Goal: Task Accomplishment & Management: Complete application form

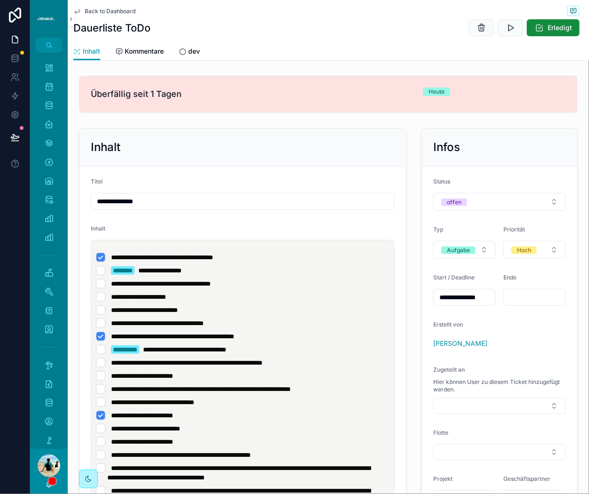
scroll to position [91, 0]
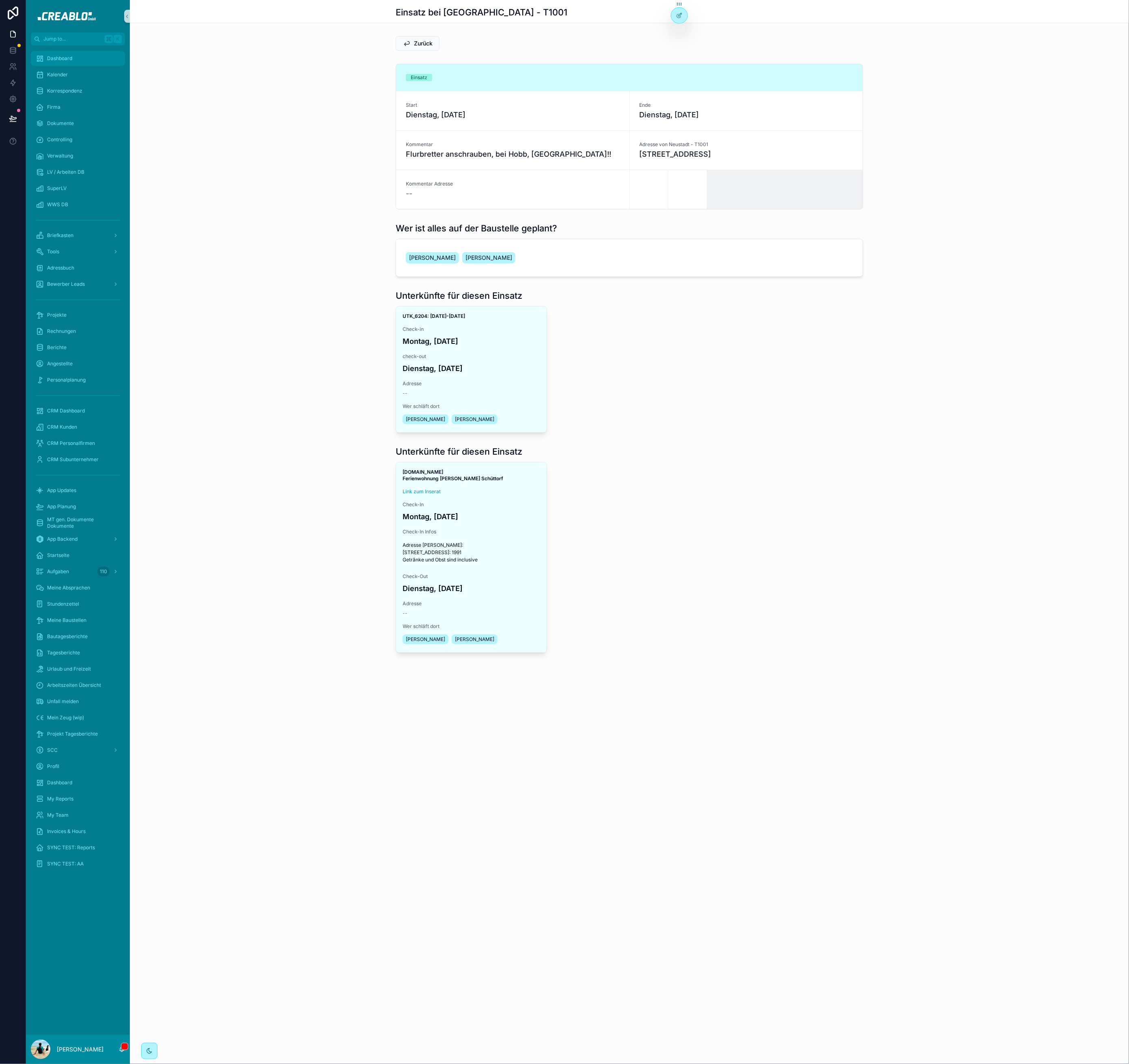
click at [54, 53] on div "Dashboard" at bounding box center [78, 58] width 85 height 13
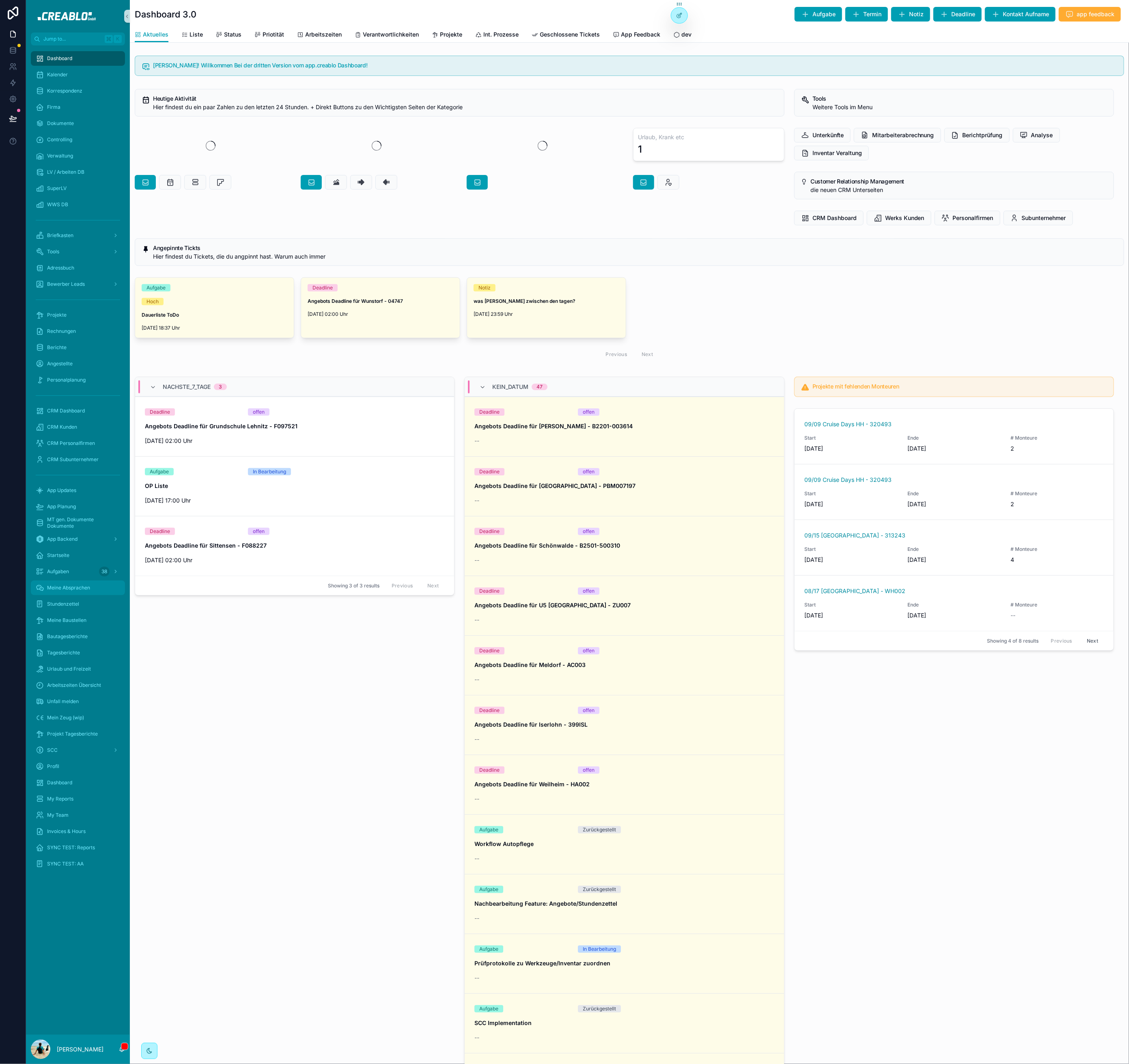
click at [80, 585] on span "Meine Absprachen" at bounding box center [69, 588] width 43 height 7
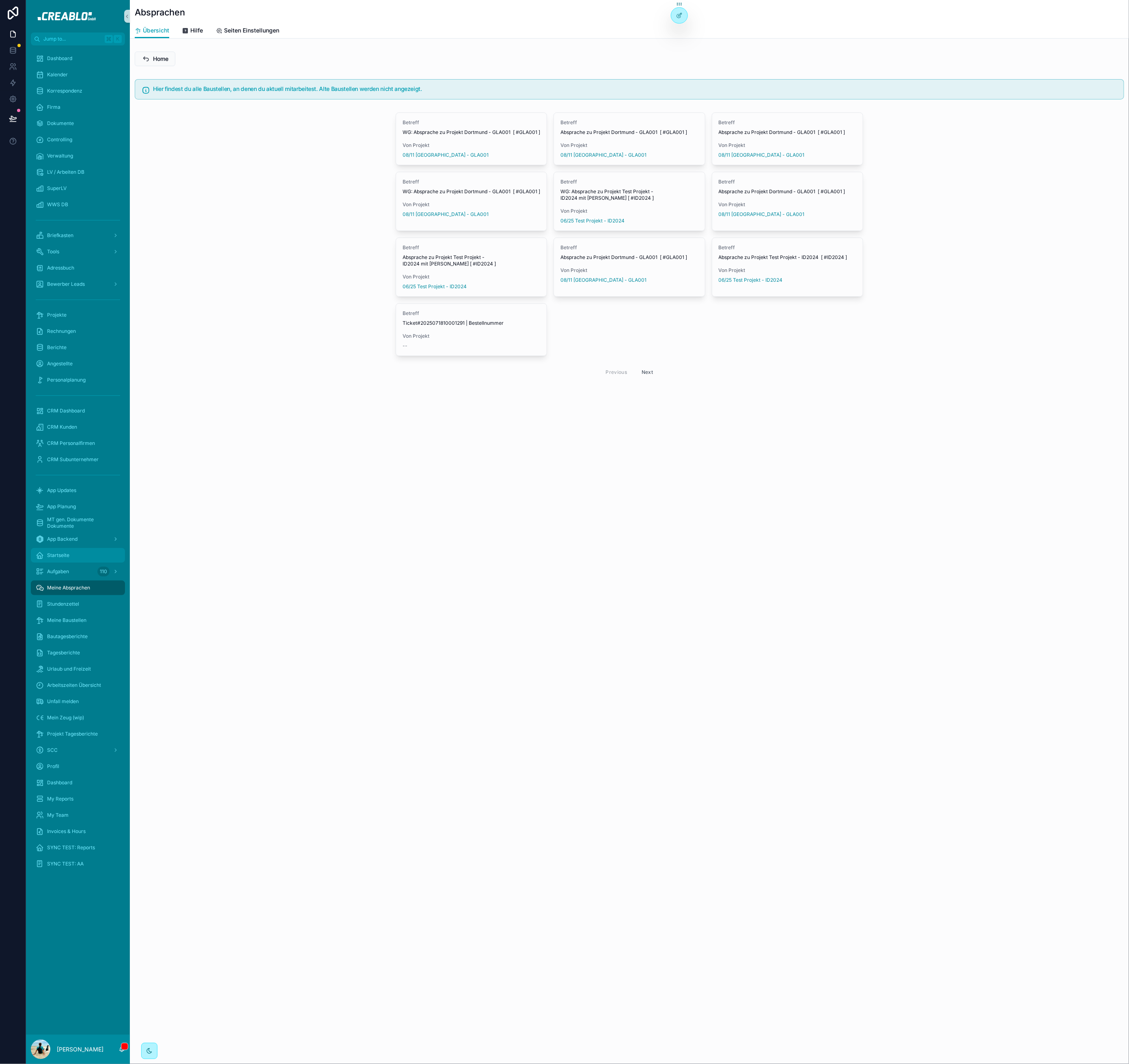
click at [58, 558] on div "Startseite" at bounding box center [78, 554] width 85 height 13
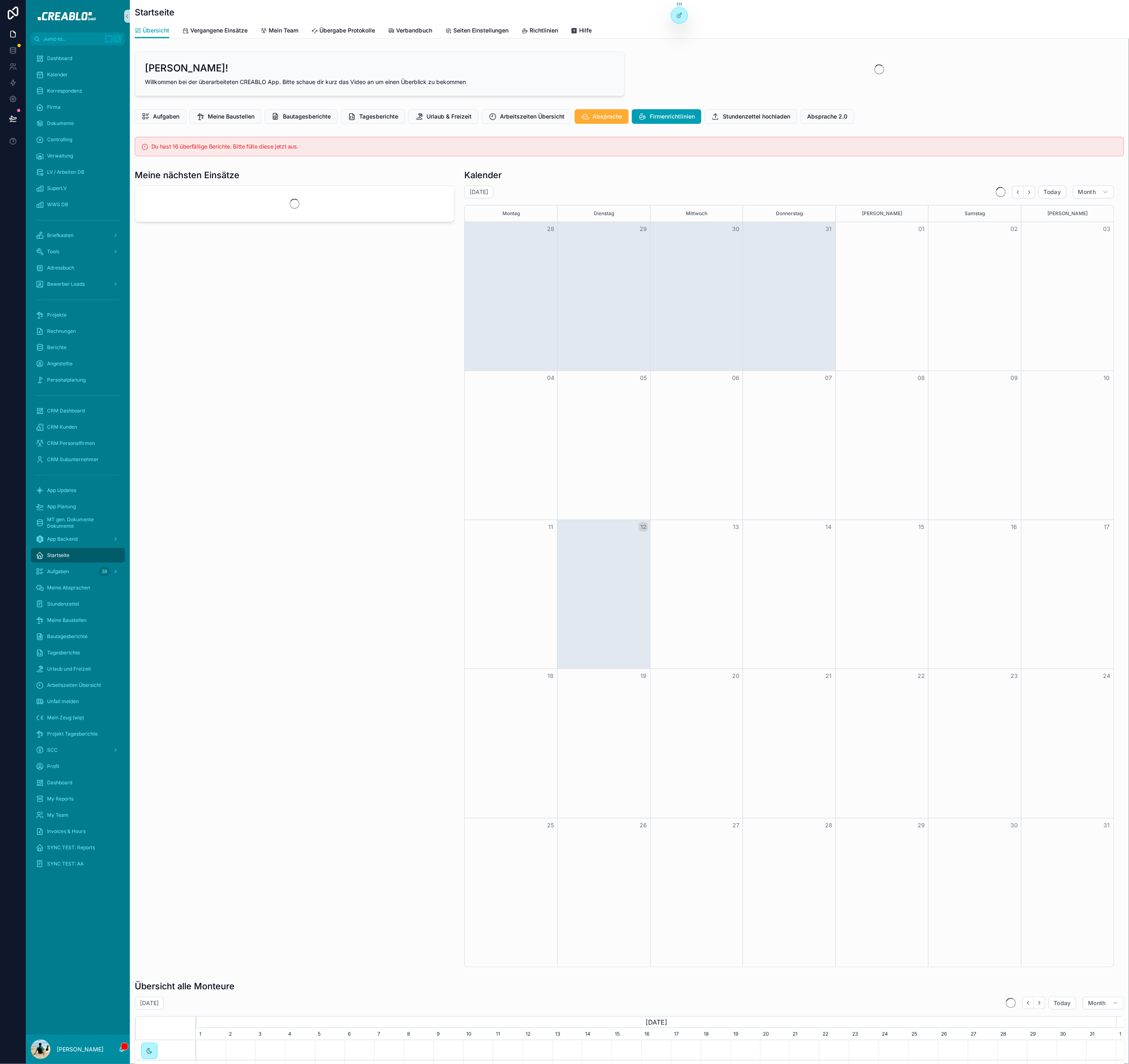
scroll to position [0, 920]
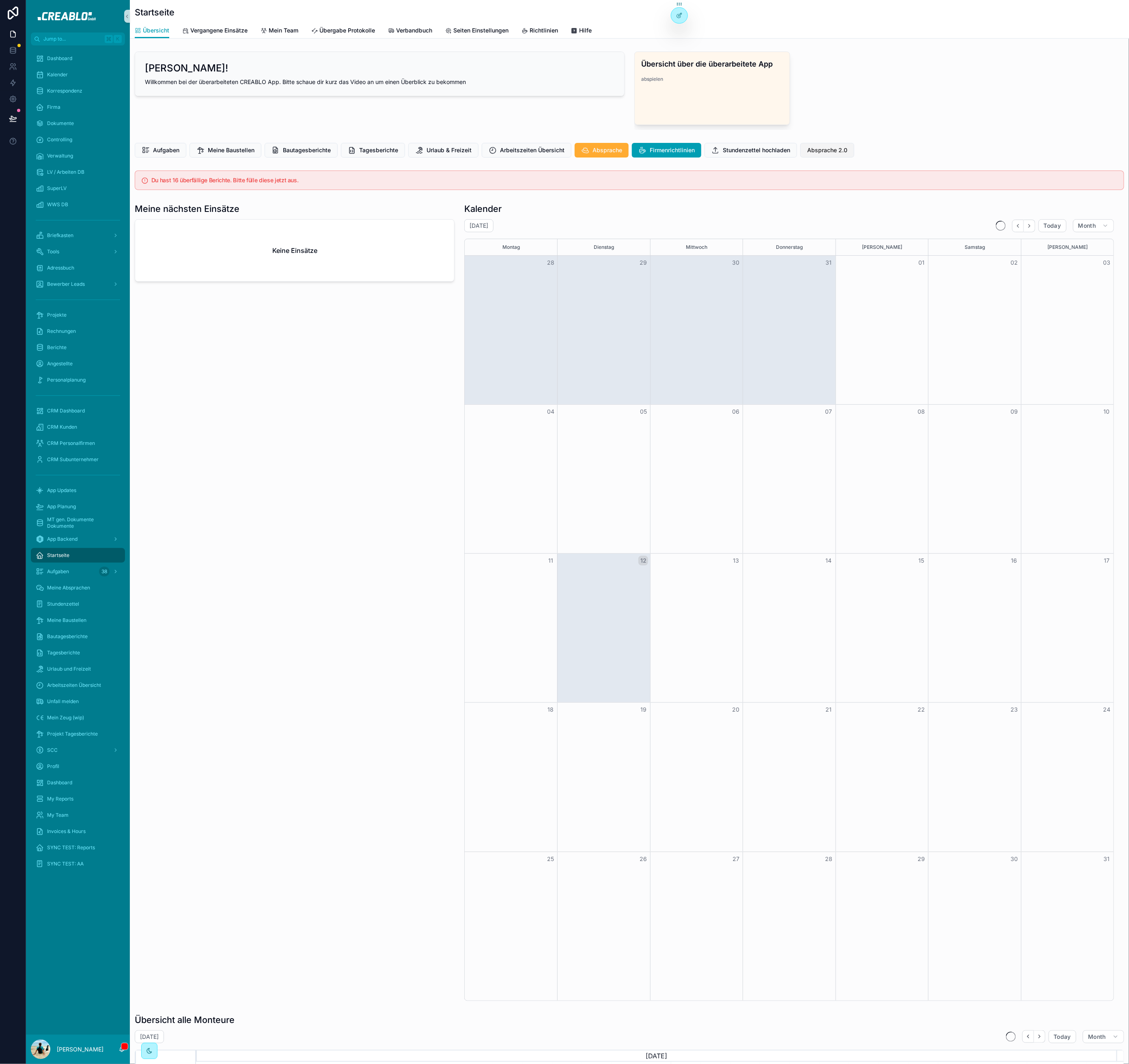
click at [846, 152] on span "Absprache 2.0" at bounding box center [827, 149] width 41 height 8
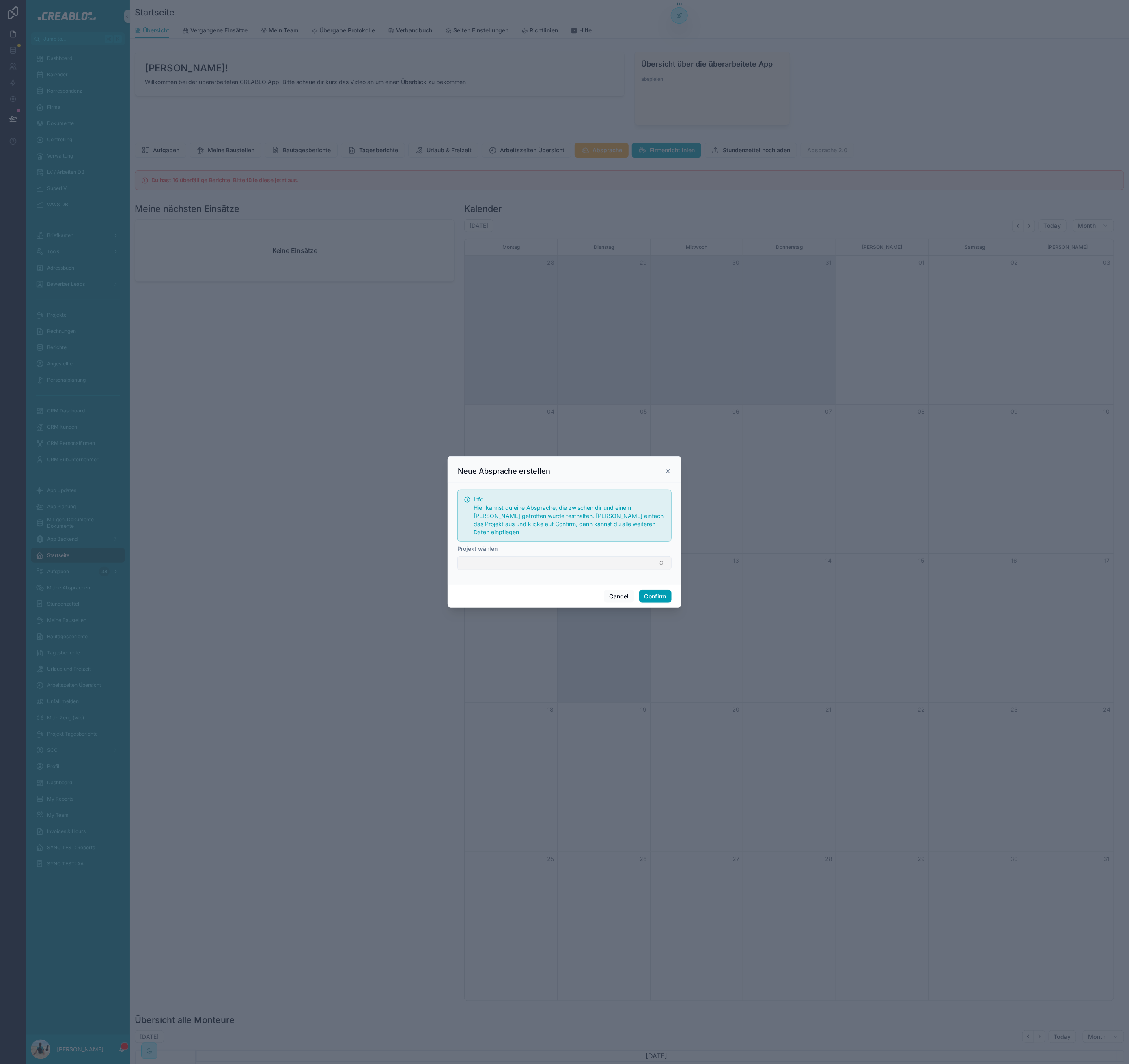
click at [499, 560] on button "Select Button" at bounding box center [564, 563] width 215 height 14
type input "********"
click at [530, 600] on div "03/06 Neustadt - T1001" at bounding box center [565, 604] width 210 height 13
click at [584, 534] on div "Info Hier kannst du eine Absprache, die zwischen dir und einem Kunde getroffen …" at bounding box center [564, 515] width 215 height 52
click at [661, 594] on button "Confirm" at bounding box center [655, 597] width 33 height 13
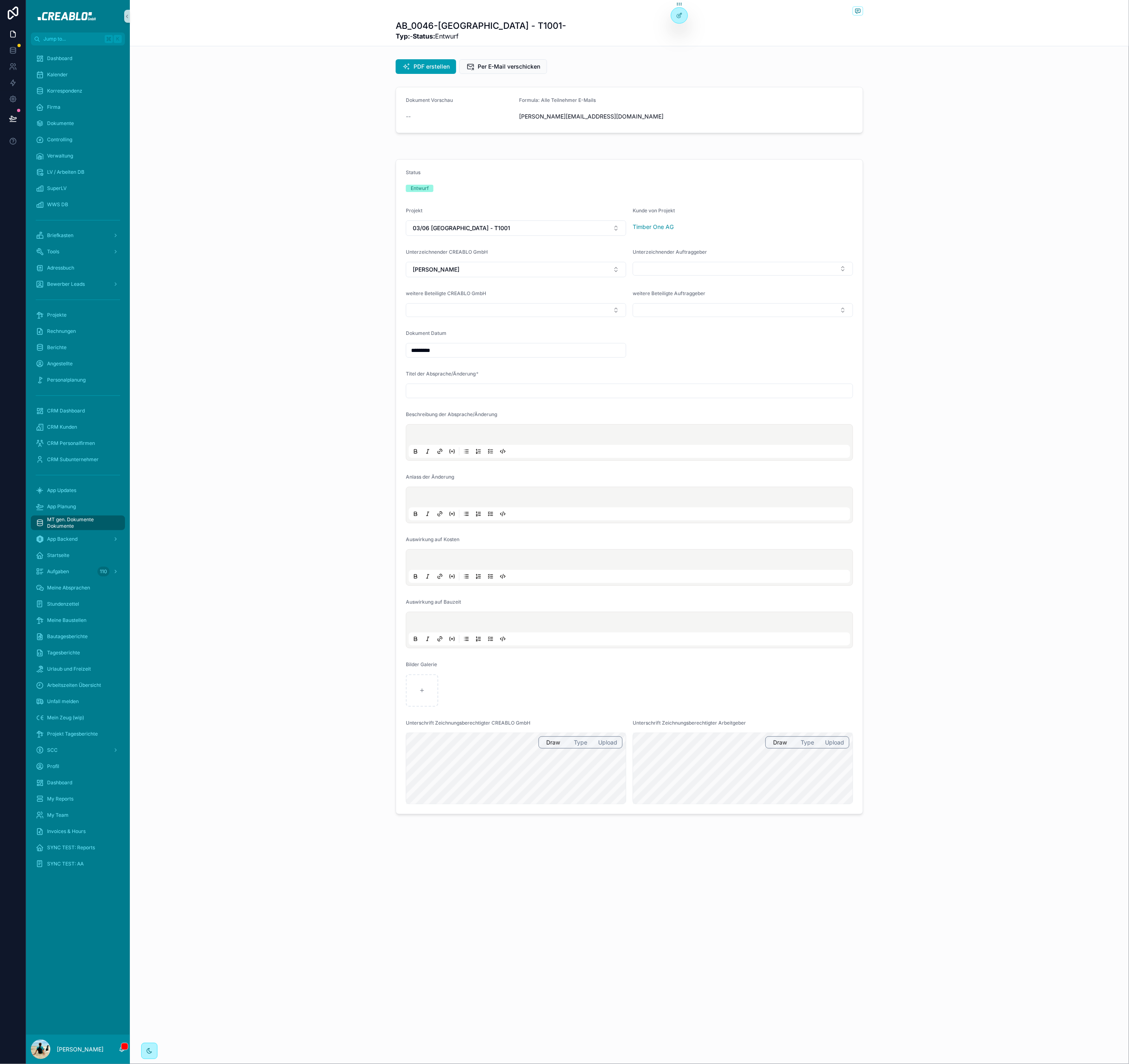
click at [258, 356] on div "Status Entwurf Projekt 03/06 Neustadt - T1001 Kunde von Projekt Timber One AG U…" at bounding box center [630, 486] width 1000 height 661
click at [317, 191] on div "Status Entwurf Projekt 03/06 Neustadt - T1001 Kunde von Projekt Timber One AG U…" at bounding box center [630, 486] width 1000 height 661
click at [417, 754] on icon "scrollable content" at bounding box center [414, 752] width 4 height 4
click at [352, 316] on div "Status Entwurf Projekt 03/06 Neustadt - T1001 Kunde von Projekt Timber One AG U…" at bounding box center [630, 492] width 1000 height 673
click at [711, 258] on div "Unterzeichnender Auftraggeber" at bounding box center [743, 253] width 221 height 9
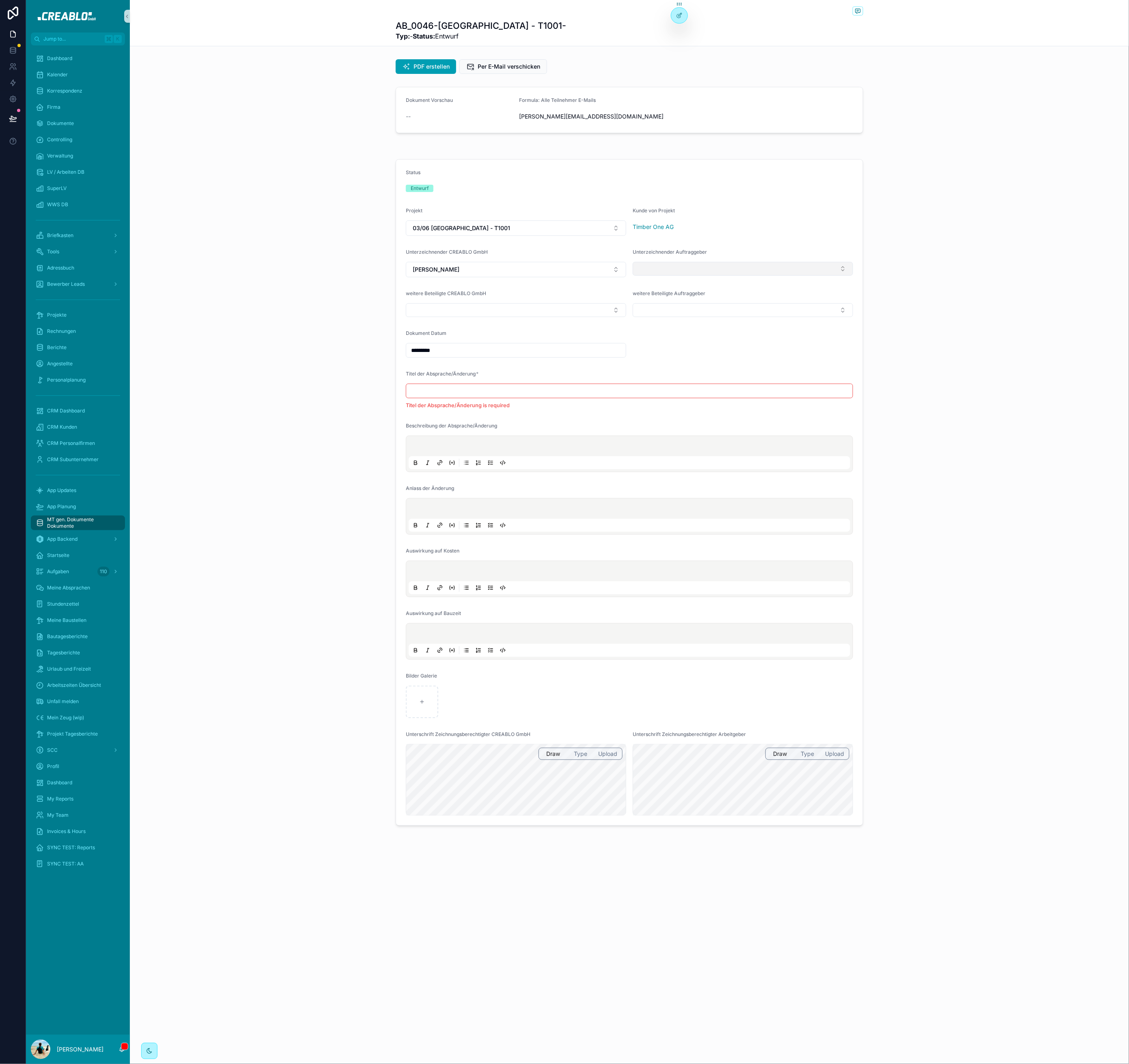
click at [709, 264] on button "Select Button" at bounding box center [743, 269] width 221 height 14
drag, startPoint x: 310, startPoint y: 277, endPoint x: 361, endPoint y: 172, distance: 116.7
click at [314, 266] on div "Status Entwurf Projekt 03/06 Neustadt - T1001 Kunde von Projekt Timber One AG U…" at bounding box center [630, 492] width 1000 height 673
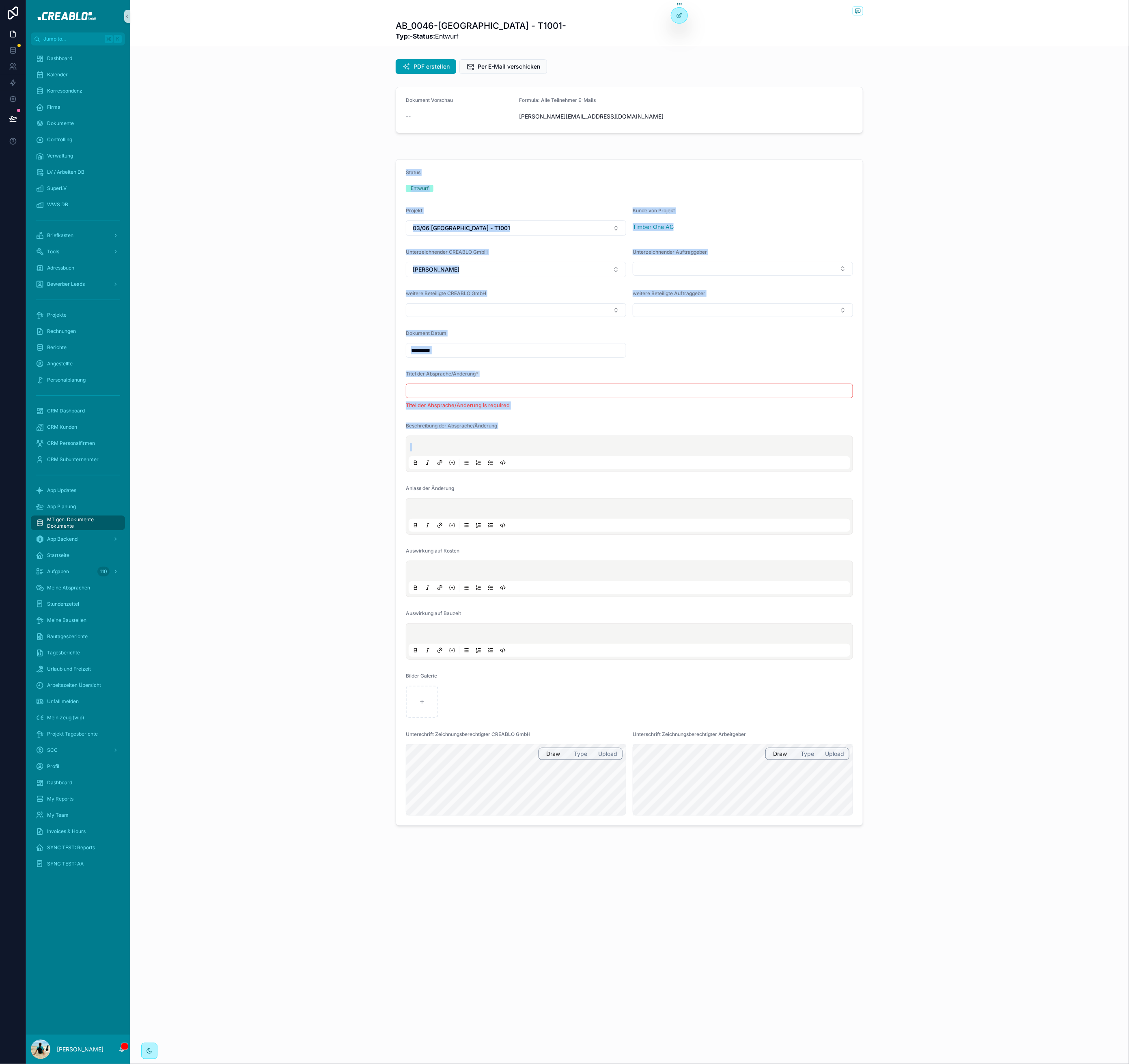
drag, startPoint x: 385, startPoint y: 148, endPoint x: 988, endPoint y: 473, distance: 685.0
click at [988, 466] on div "PDF erstellen Per E-Mail verschicken Dokument Vorschau -- Formula: Alle Teilneh…" at bounding box center [630, 442] width 1000 height 773
click at [987, 484] on div "Status Entwurf Projekt 03/06 Neustadt - T1001 Kunde von Projekt Timber One AG U…" at bounding box center [630, 492] width 1000 height 673
click at [717, 277] on div "Unterzeichnender Auftraggeber" at bounding box center [743, 263] width 221 height 28
click at [707, 272] on button "Select Button" at bounding box center [743, 269] width 221 height 14
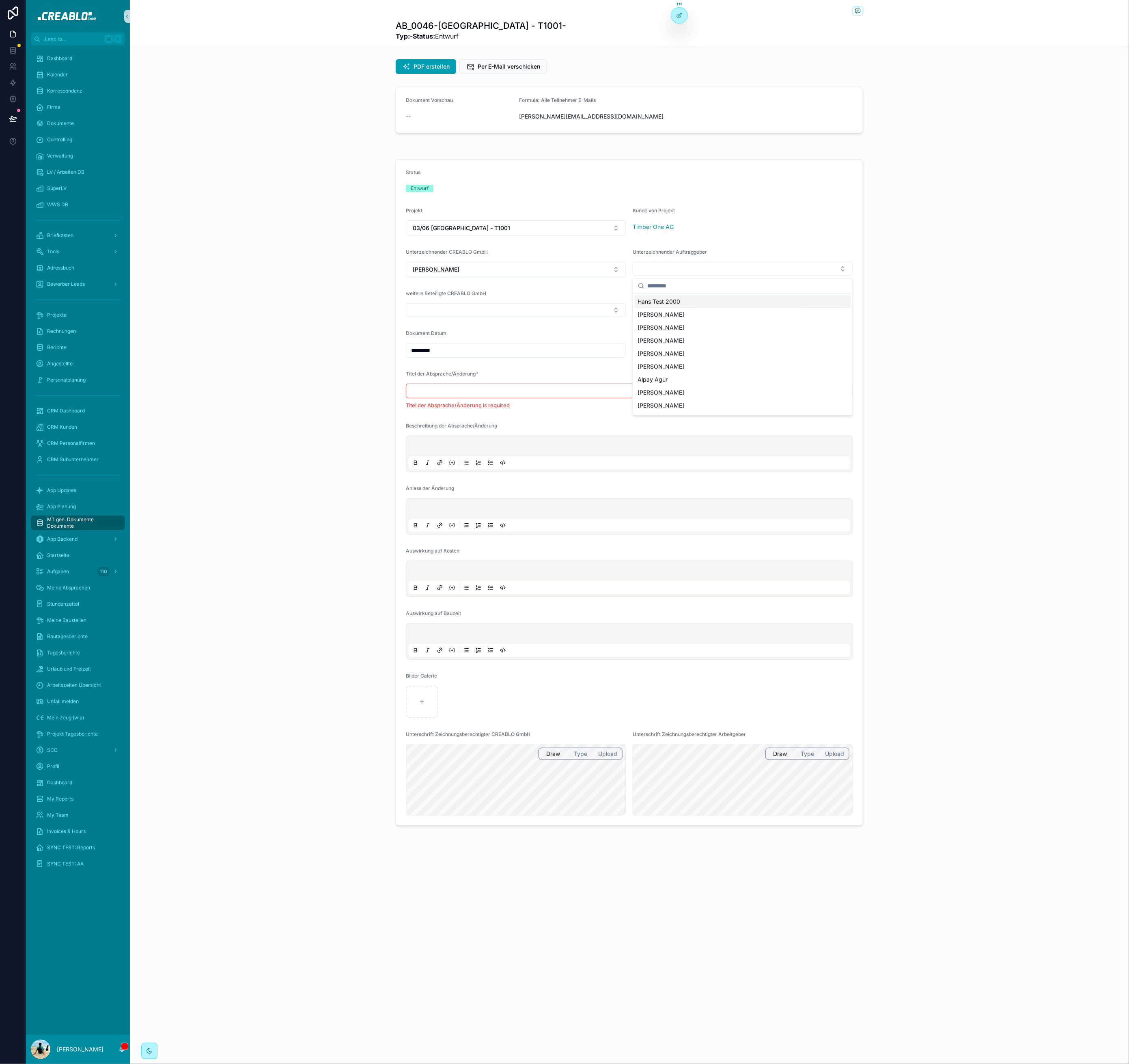
click at [749, 209] on form "Status Entwurf Projekt 03/06 Neustadt - T1001 Kunde von Projekt Timber One AG U…" at bounding box center [629, 492] width 467 height 666
click at [708, 303] on div "weitere Beteiligte Auftraggeber" at bounding box center [743, 304] width 221 height 27
click at [707, 308] on button "Select Button" at bounding box center [743, 310] width 221 height 14
click at [969, 335] on div "Status Entwurf Projekt 03/06 Neustadt - T1001 Kunde von Projekt Timber One AG U…" at bounding box center [630, 492] width 1000 height 673
click at [756, 315] on button "Select Button" at bounding box center [743, 310] width 221 height 14
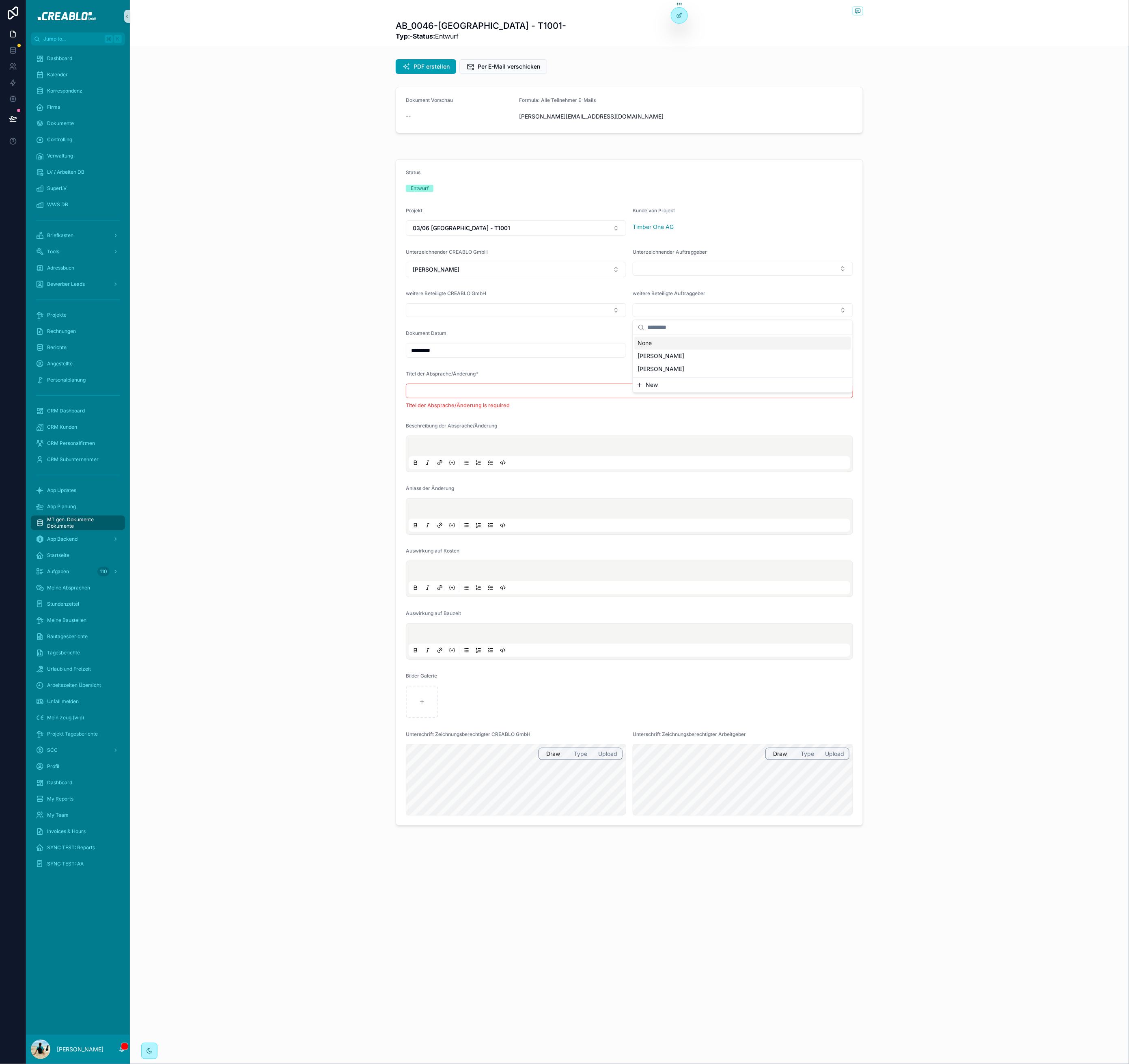
drag, startPoint x: 788, startPoint y: 203, endPoint x: 780, endPoint y: 214, distance: 13.6
click at [788, 203] on form "Status Entwurf Projekt 03/06 Neustadt - T1001 Kunde von Projekt Timber One AG U…" at bounding box center [629, 492] width 467 height 666
click at [721, 269] on button "Select Button" at bounding box center [743, 269] width 221 height 14
click at [917, 208] on div "Status Entwurf Projekt 03/06 Neustadt - T1001 Kunde von Projekt Timber One AG U…" at bounding box center [630, 492] width 1000 height 673
click at [724, 396] on input "scrollable content" at bounding box center [630, 391] width 447 height 11
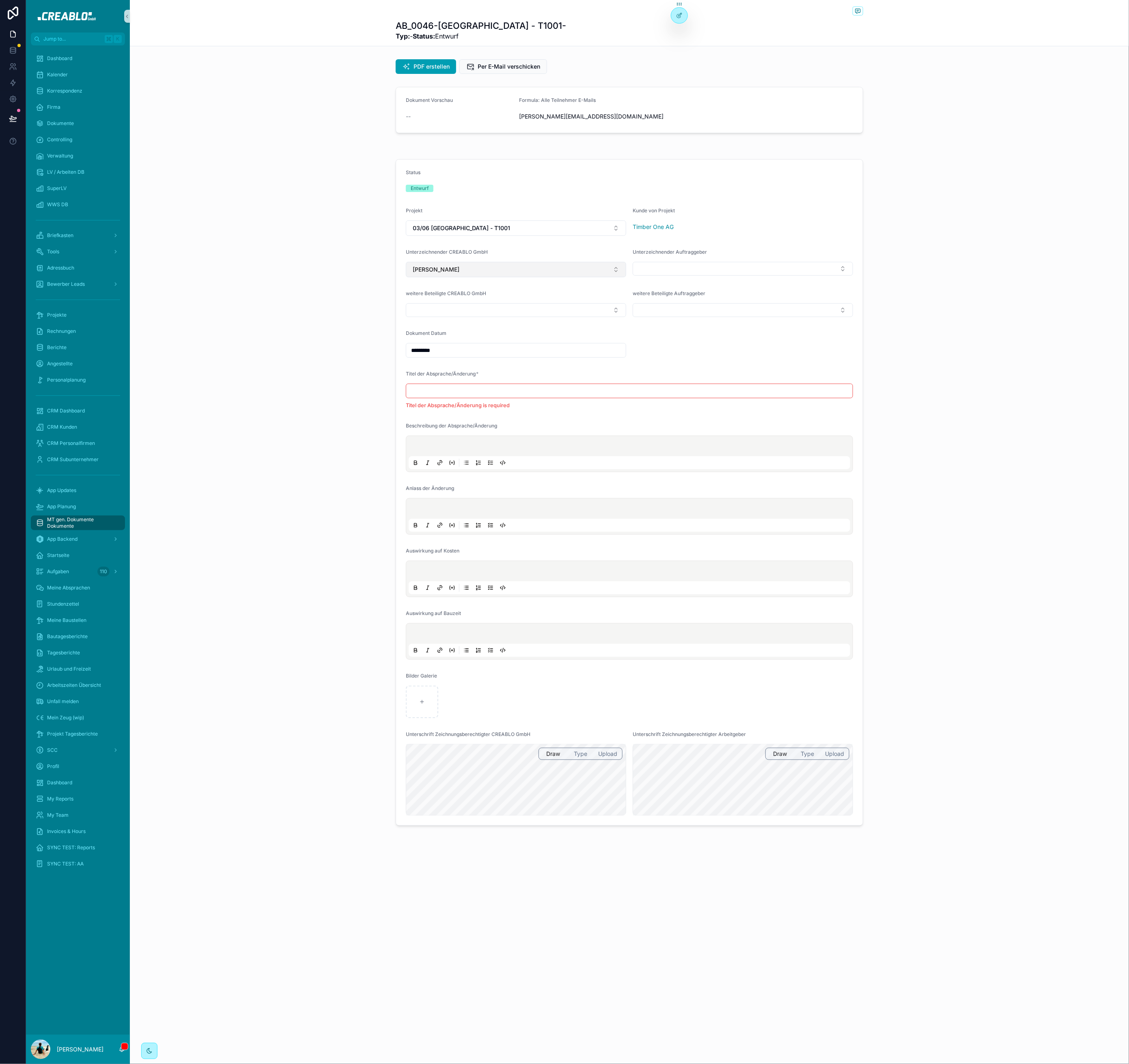
click at [569, 268] on button "Hannes Kutzke" at bounding box center [517, 270] width 221 height 16
click at [338, 311] on div "Status Entwurf Projekt 03/06 Neustadt - T1001 Kunde von Projekt Timber One AG U…" at bounding box center [630, 492] width 1000 height 673
click at [443, 270] on span "Hannes Kutzke" at bounding box center [436, 269] width 47 height 8
click at [329, 302] on div "Status Entwurf Projekt 03/06 Neustadt - T1001 Kunde von Projekt Timber One AG U…" at bounding box center [630, 492] width 1000 height 673
click at [493, 274] on button "Hannes Kutzke" at bounding box center [517, 270] width 221 height 16
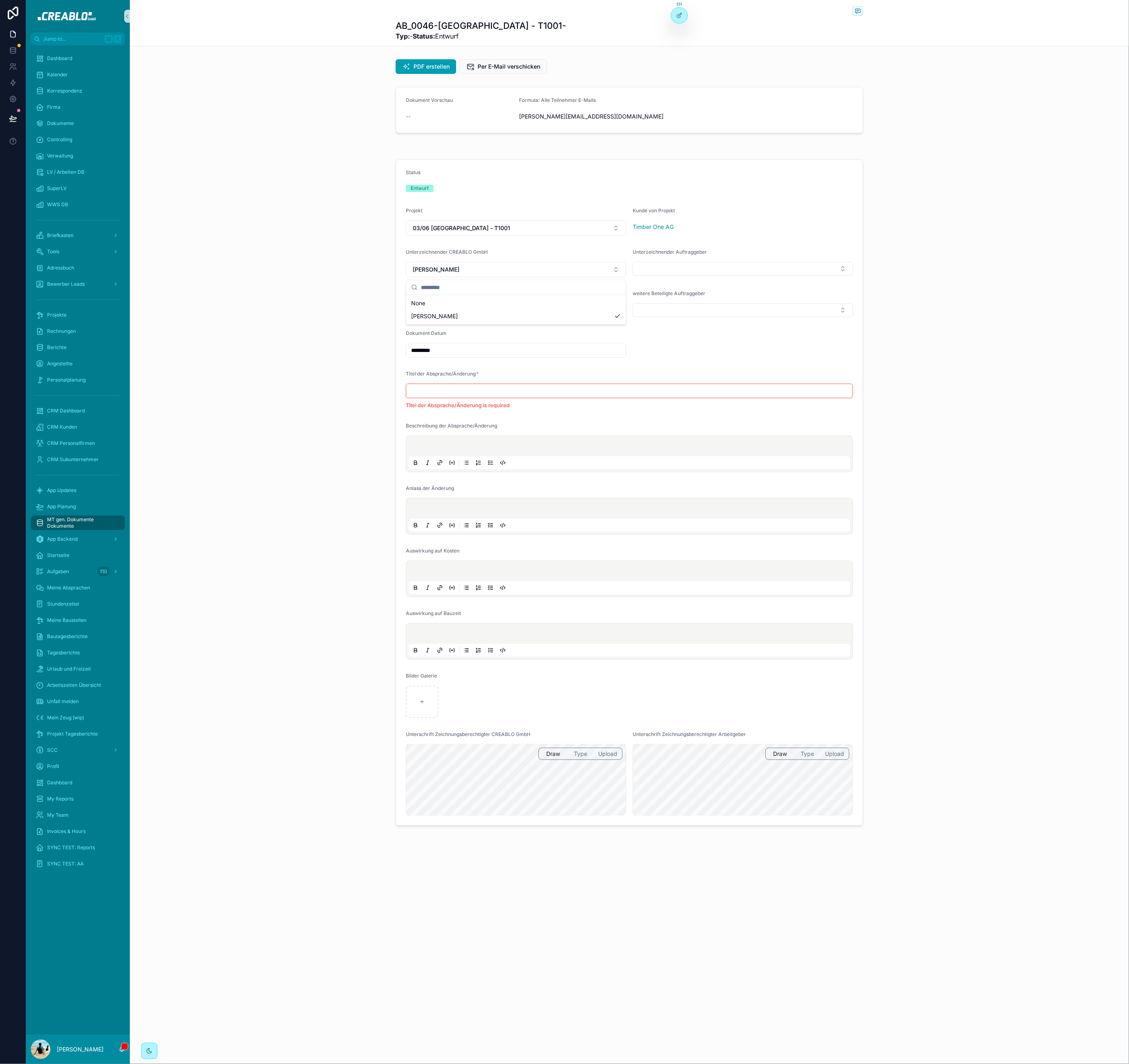
click at [380, 322] on div "Status Entwurf Projekt 03/06 Neustadt - T1001 Kunde von Projekt Timber One AG U…" at bounding box center [630, 492] width 1000 height 673
click at [340, 272] on div "Status Entwurf Projekt 03/06 Neustadt - T1001 Kunde von Projekt Timber One AG U…" at bounding box center [630, 492] width 1000 height 673
click at [706, 267] on button "Select Button" at bounding box center [743, 269] width 221 height 14
click at [843, 235] on form "Status Entwurf Projekt 03/06 Neustadt - T1001 Kunde von Projekt Timber One AG U…" at bounding box center [629, 492] width 467 height 666
click at [542, 311] on button "Select Button" at bounding box center [517, 310] width 221 height 14
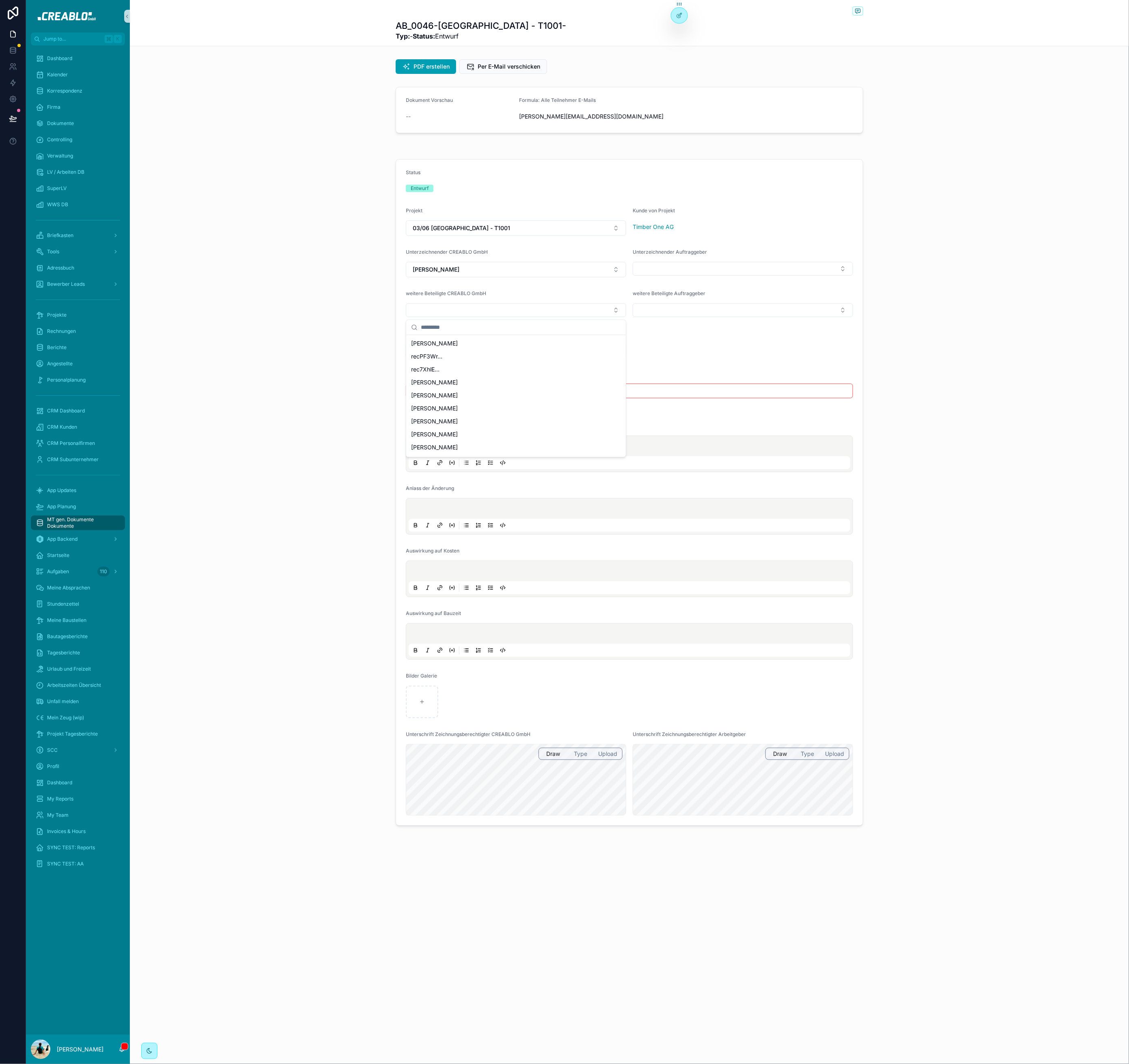
scroll to position [91, 0]
drag, startPoint x: 775, startPoint y: 253, endPoint x: 759, endPoint y: 266, distance: 20.6
click at [775, 253] on div "Unterzeichnender Auftraggeber" at bounding box center [743, 253] width 221 height 9
click at [754, 268] on button "Select Button" at bounding box center [743, 269] width 221 height 14
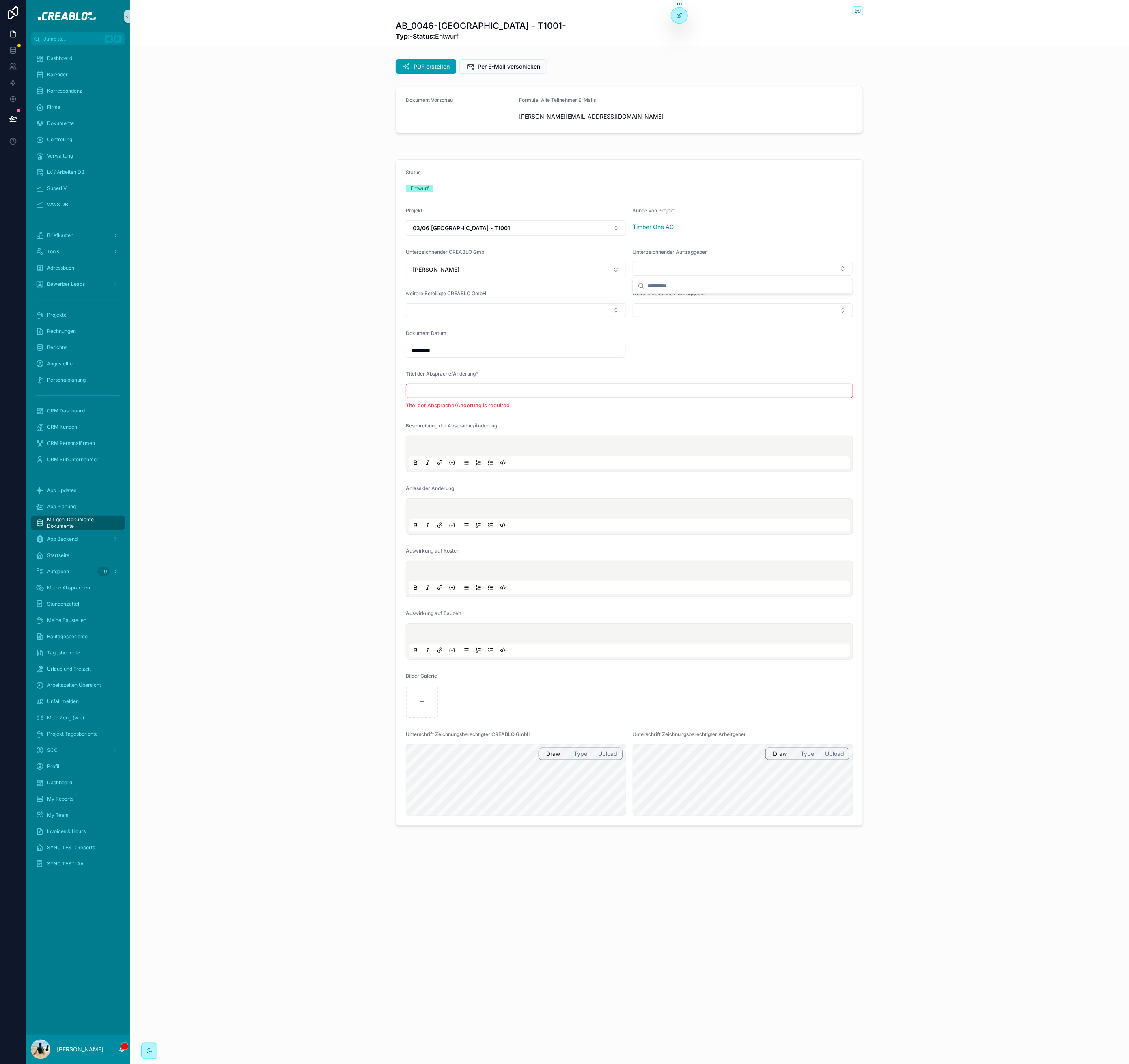
click at [844, 228] on form "Status Entwurf Projekt 03/06 Neustadt - T1001 Kunde von Projekt Timber One AG U…" at bounding box center [629, 492] width 467 height 666
click at [707, 313] on button "Select Button" at bounding box center [743, 310] width 221 height 14
click at [475, 329] on form "Status Entwurf Projekt 03/06 Neustadt - T1001 Kunde von Projekt Timber One AG U…" at bounding box center [629, 492] width 467 height 666
click at [567, 314] on button "Select Button" at bounding box center [517, 310] width 221 height 14
click at [342, 337] on div "Status Entwurf Projekt 03/06 Neustadt - T1001 Kunde von Projekt Timber One AG U…" at bounding box center [630, 492] width 1000 height 673
